Goal: Information Seeking & Learning: Learn about a topic

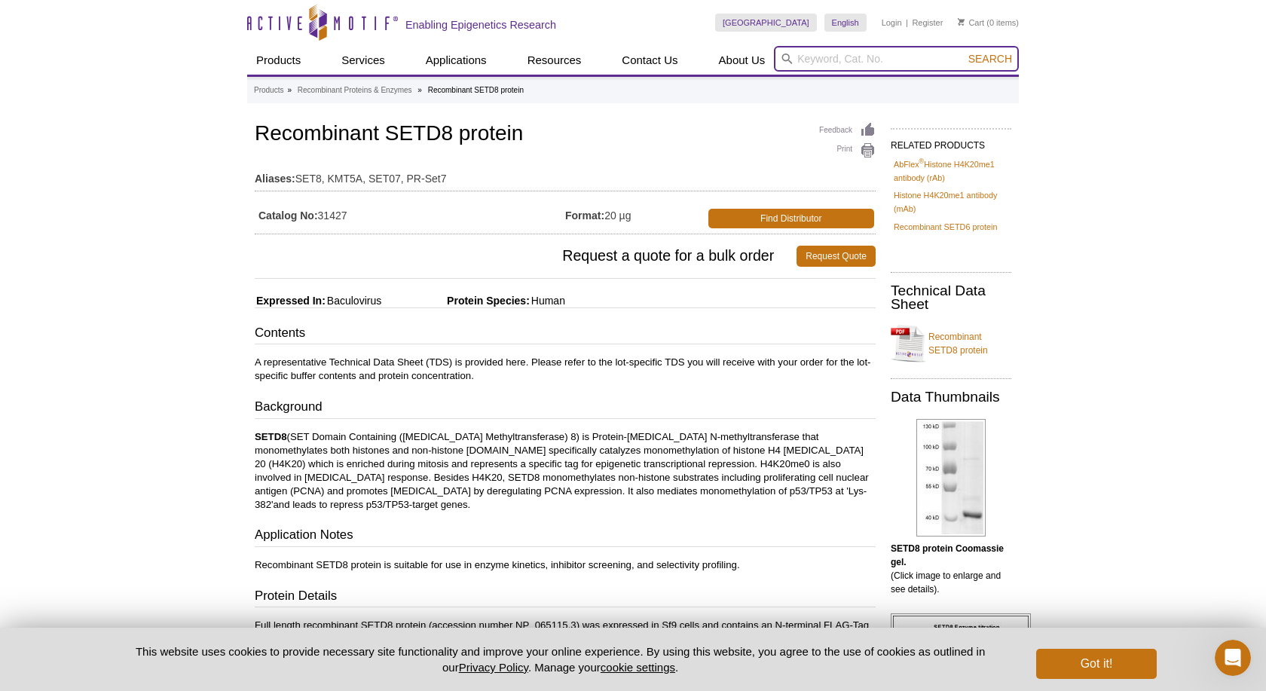
click at [850, 61] on input "search" at bounding box center [896, 59] width 245 height 26
paste input "Recombinant SETD8 protein inhibitor"
type input "Recombinant SETD8 protein inhibitor"
click at [964, 52] on button "Search" at bounding box center [990, 59] width 53 height 14
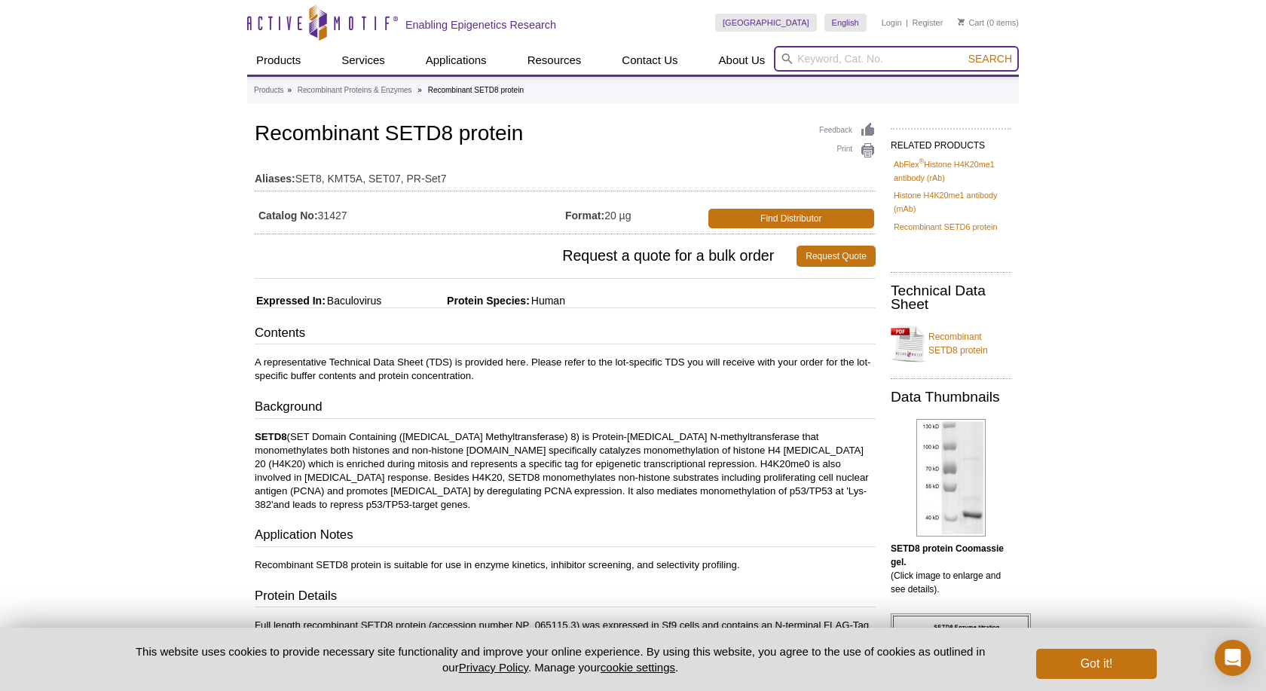
click at [816, 51] on input "search" at bounding box center [896, 59] width 245 height 26
paste input "Low-bind Microcentrifuge tubes"
type input "Low-bind Microcentrifuge tubes"
click at [964, 52] on button "Search" at bounding box center [990, 59] width 53 height 14
click at [945, 57] on input "Low-bind Microcentrifuge tubes" at bounding box center [896, 59] width 245 height 26
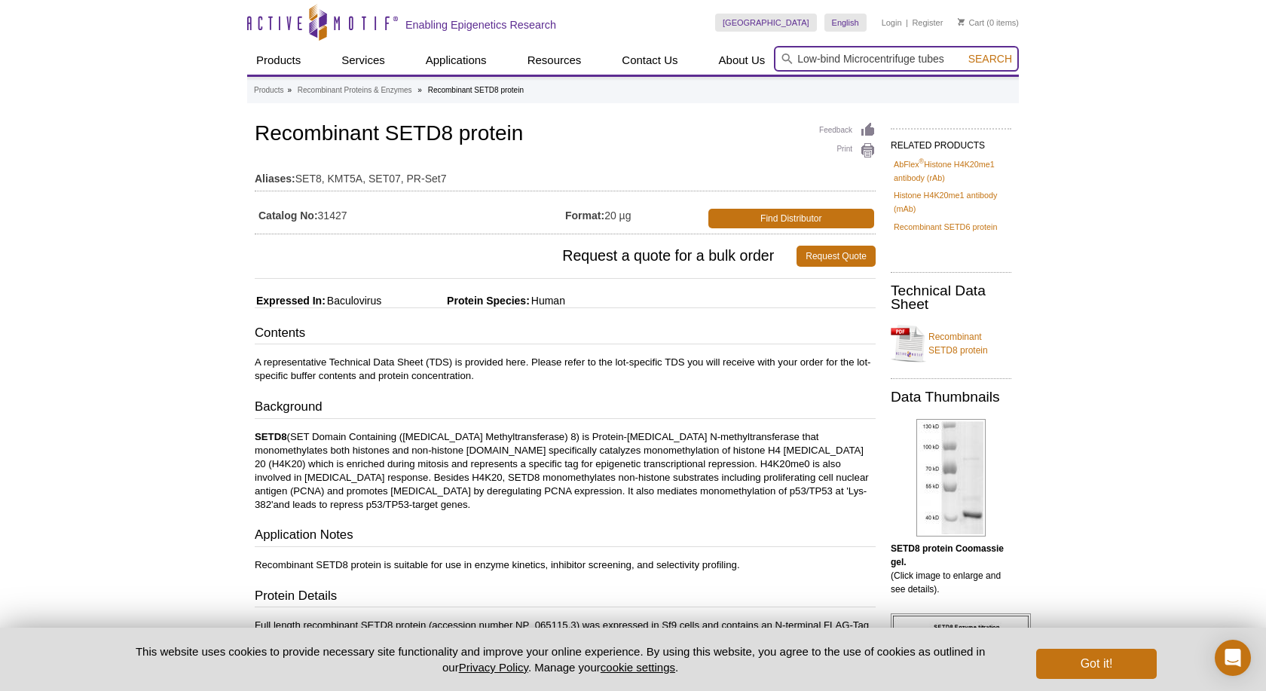
click at [964, 52] on button "Search" at bounding box center [990, 59] width 53 height 14
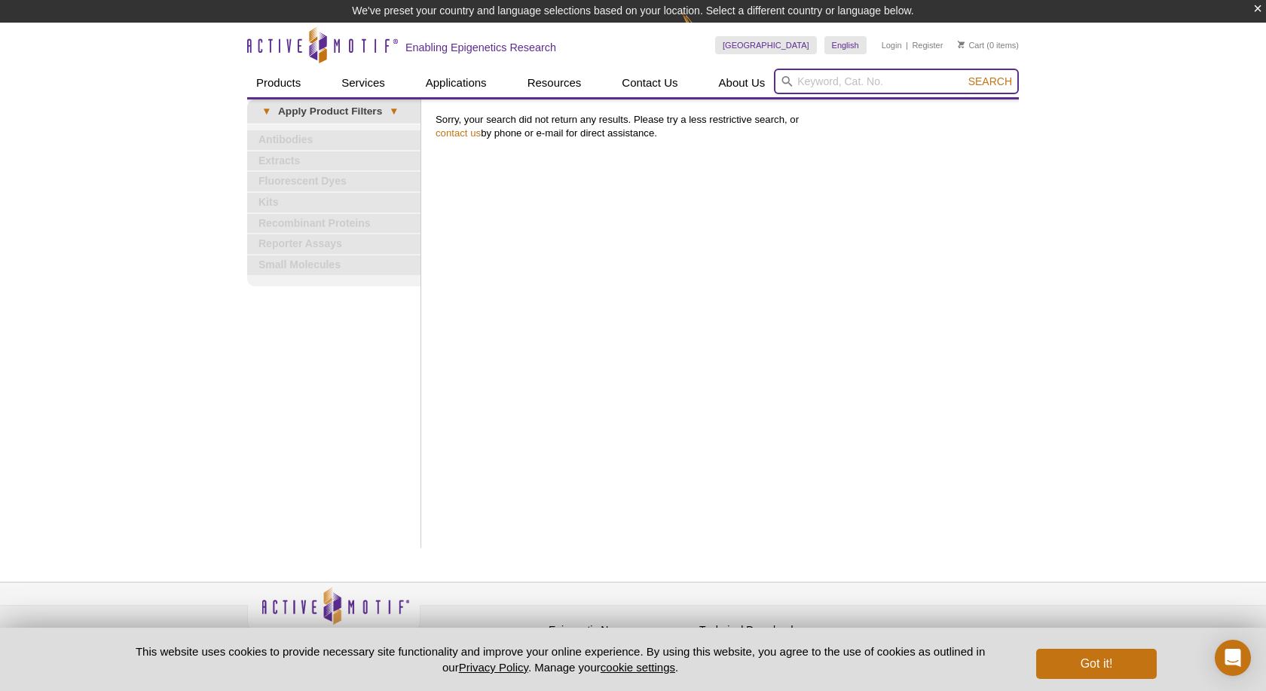
click at [799, 87] on input "search" at bounding box center [896, 82] width 245 height 26
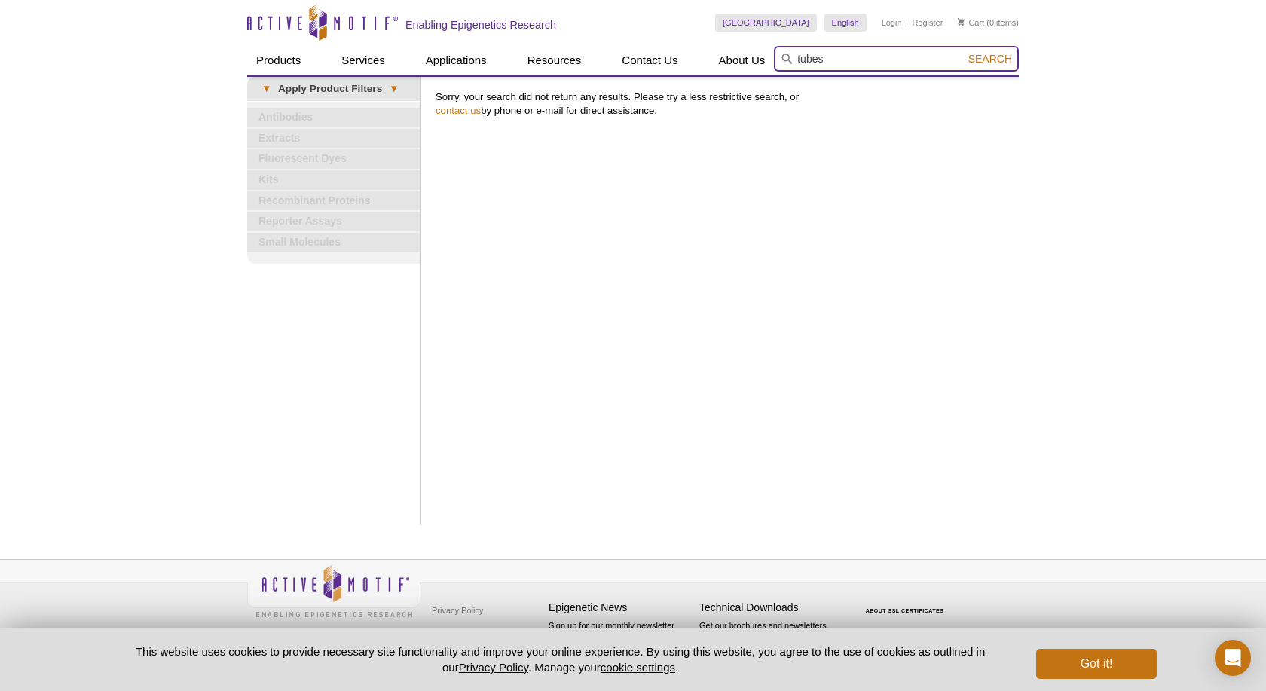
type input "tubes"
click at [964, 52] on button "Search" at bounding box center [990, 59] width 53 height 14
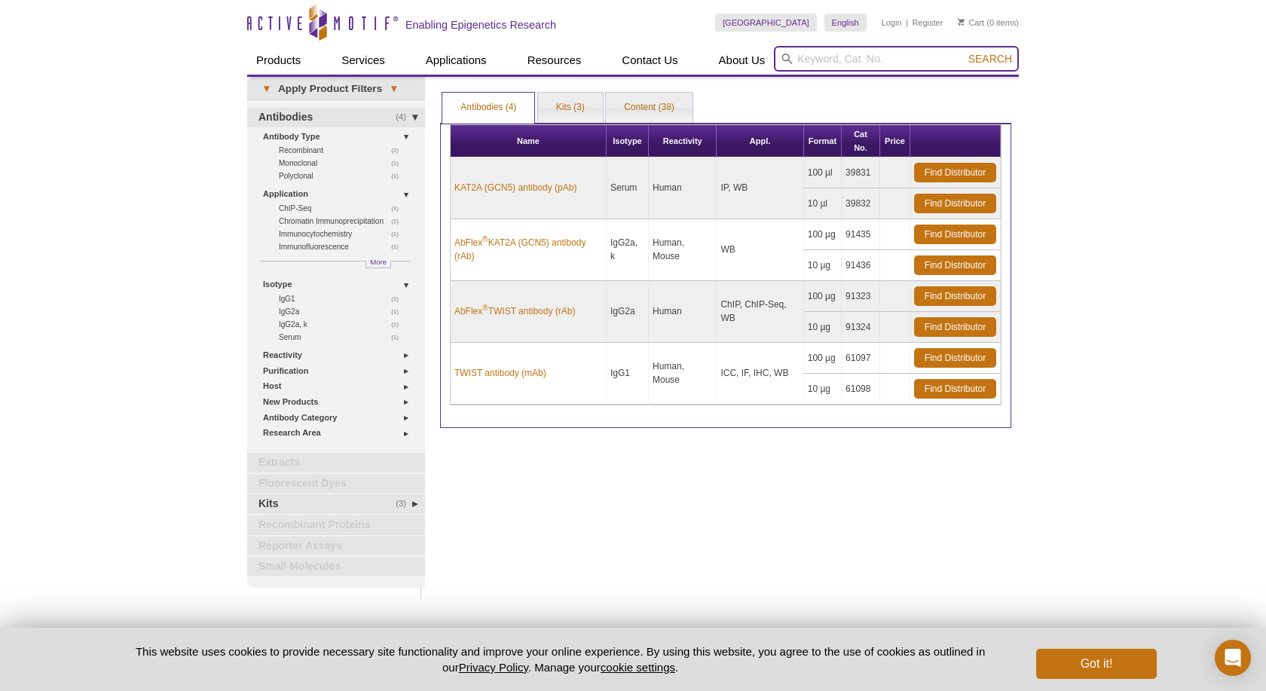
click at [811, 65] on input "search" at bounding box center [896, 59] width 245 height 26
click at [964, 52] on button "Search" at bounding box center [990, 59] width 53 height 14
click at [904, 82] on li "53160 – CUT&Tag-IT Assay Kit - Anti-Rabbit" at bounding box center [875, 82] width 200 height 21
type input "53160 – CUT&Tag-IT Assay Kit - Anti-Rabbit"
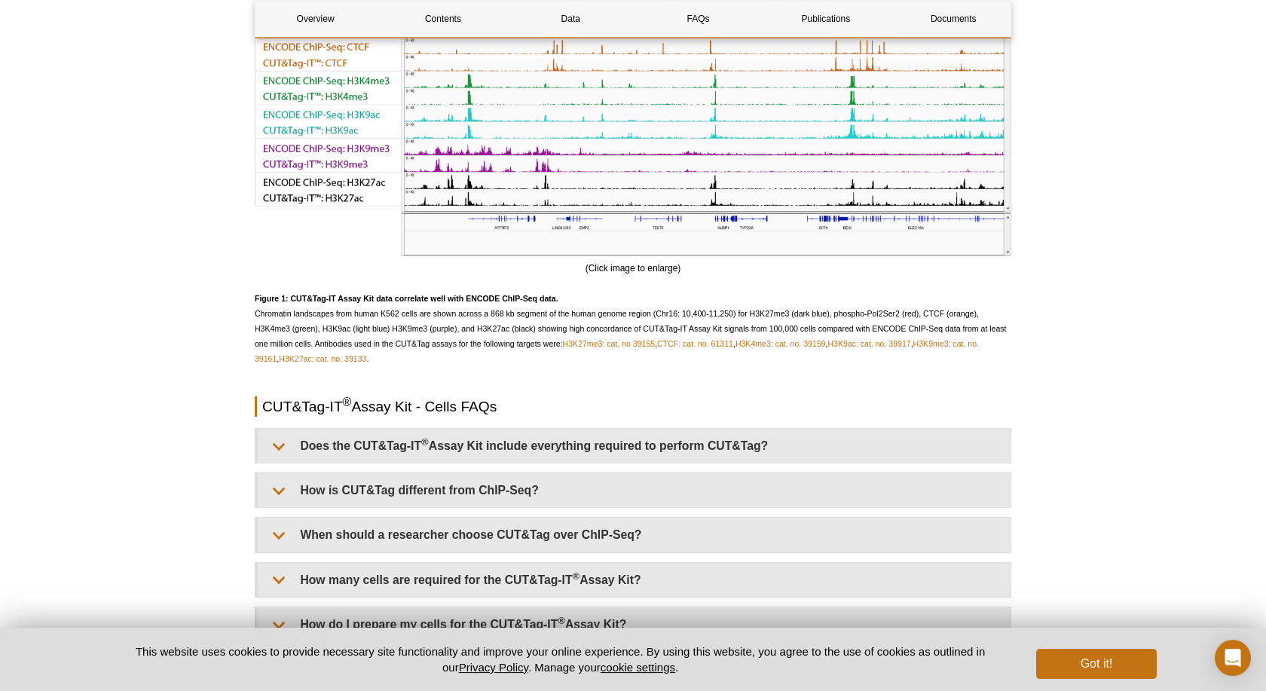
scroll to position [3036, 0]
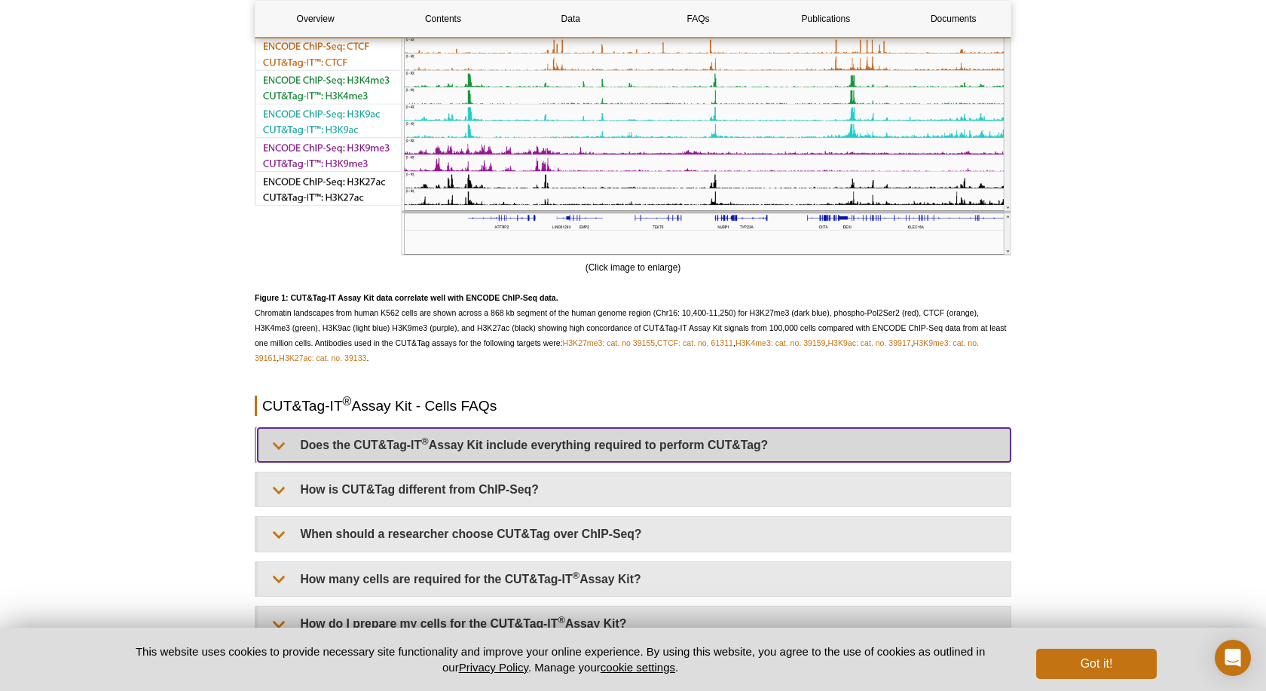
click at [827, 462] on summary "Does the CUT&Tag-IT ® Assay Kit include everything required to perform CUT&Tag?" at bounding box center [634, 445] width 753 height 34
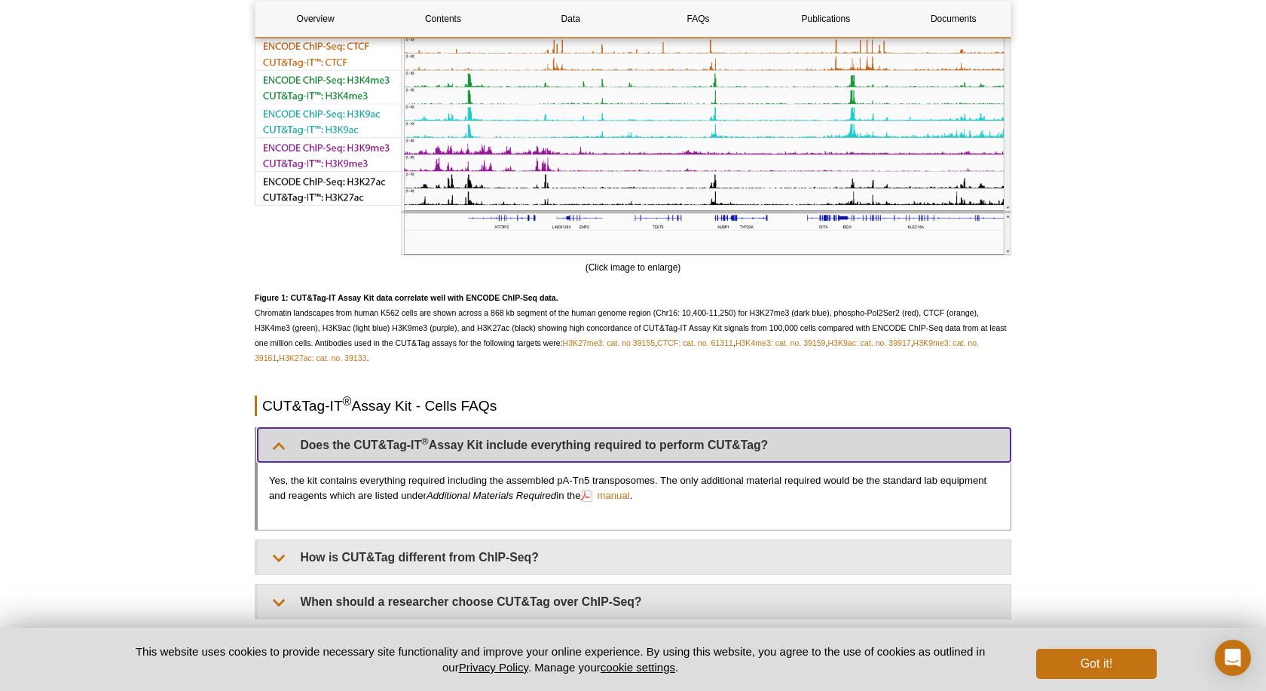
scroll to position [3113, 0]
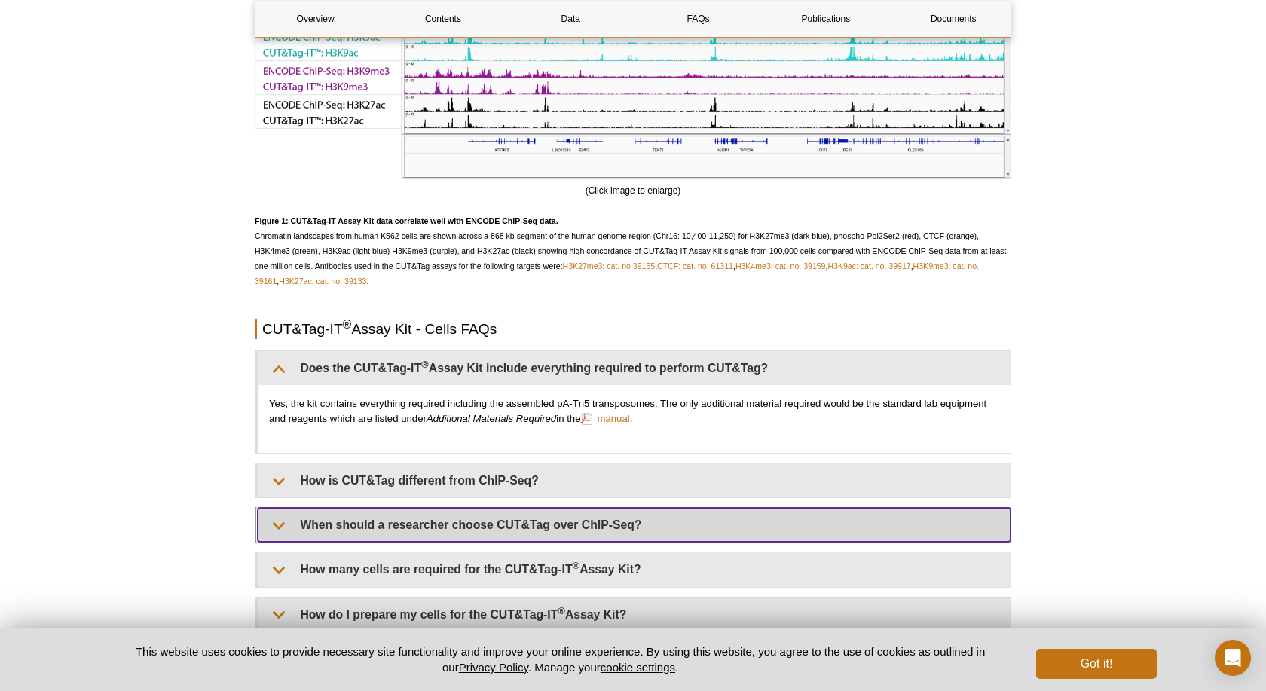
click at [543, 537] on summary "When should a researcher choose CUT&Tag over ChIP-Seq?" at bounding box center [634, 525] width 753 height 34
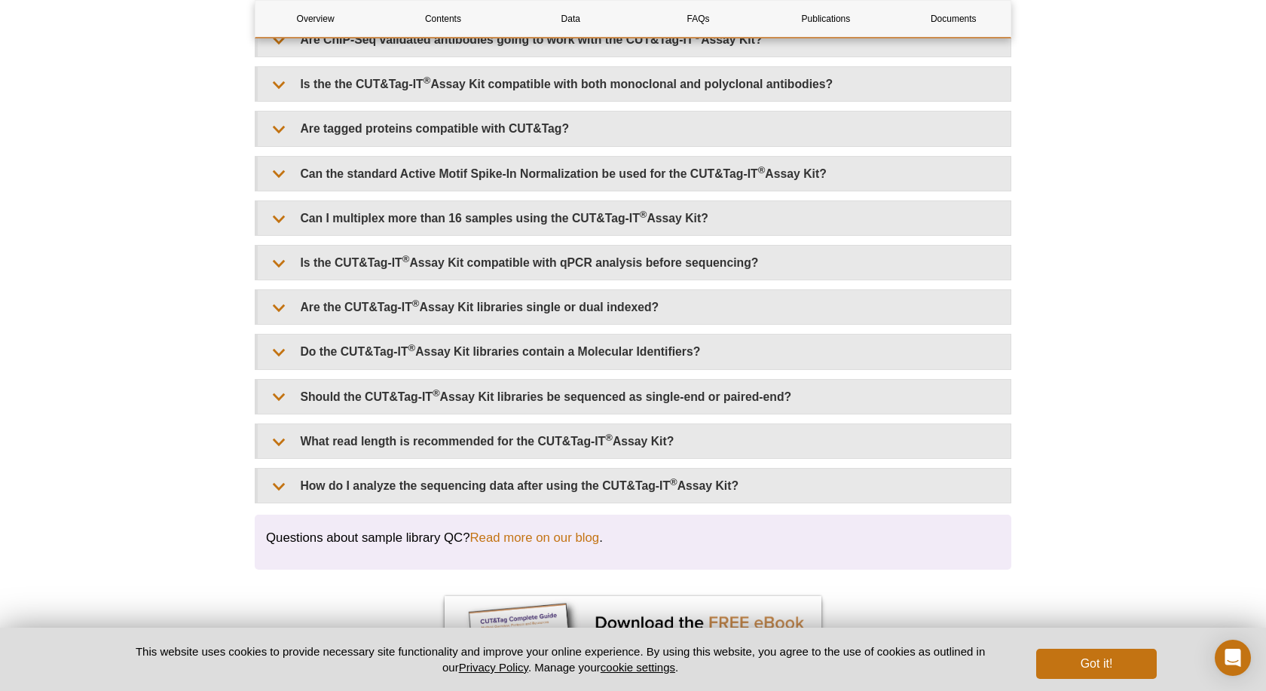
scroll to position [3498, 0]
